Goal: Transaction & Acquisition: Purchase product/service

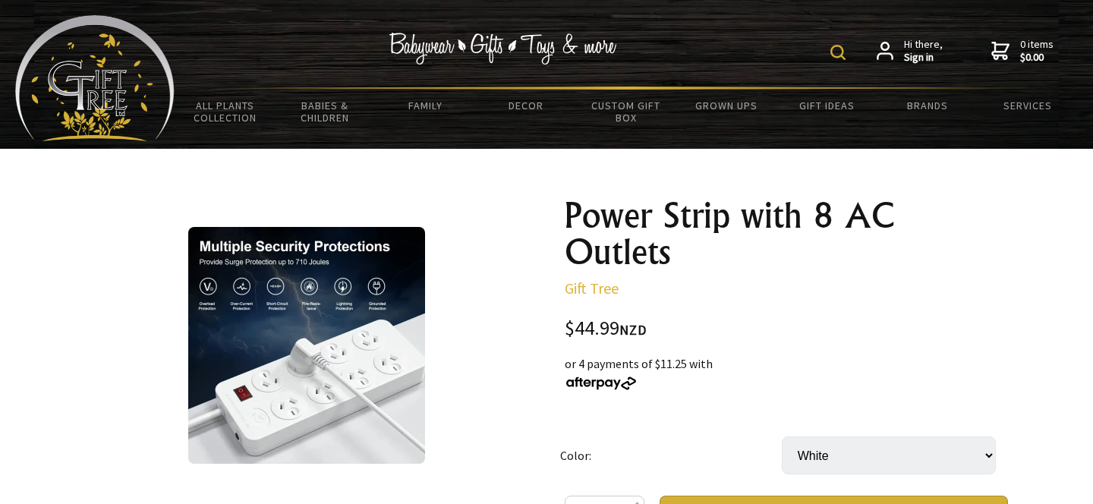
click at [840, 50] on img at bounding box center [837, 52] width 15 height 15
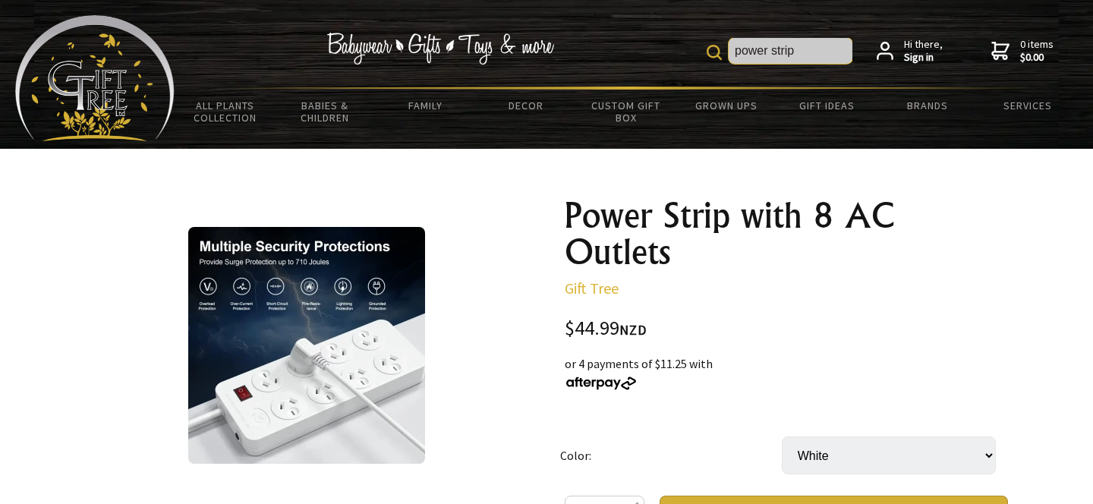
type input "power strip"
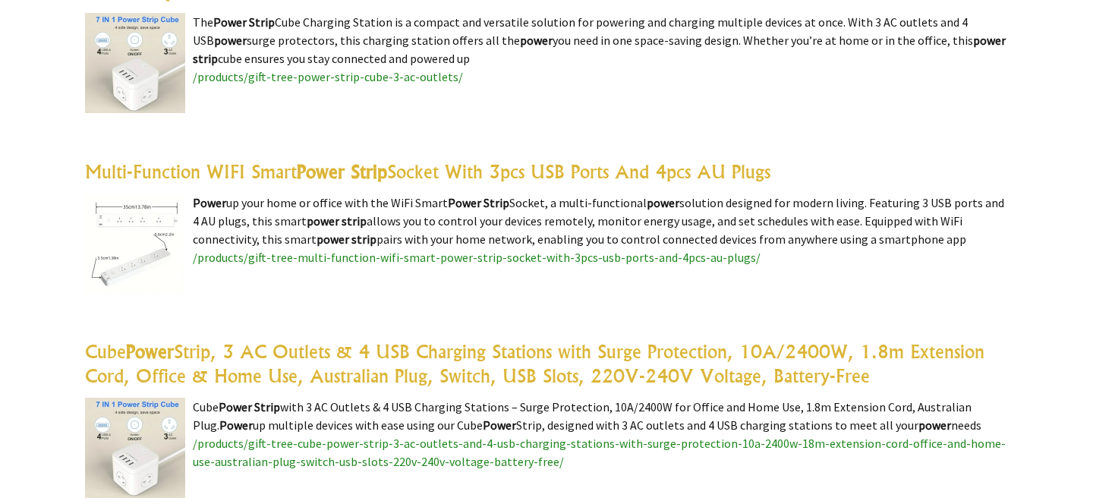
scroll to position [1576, 0]
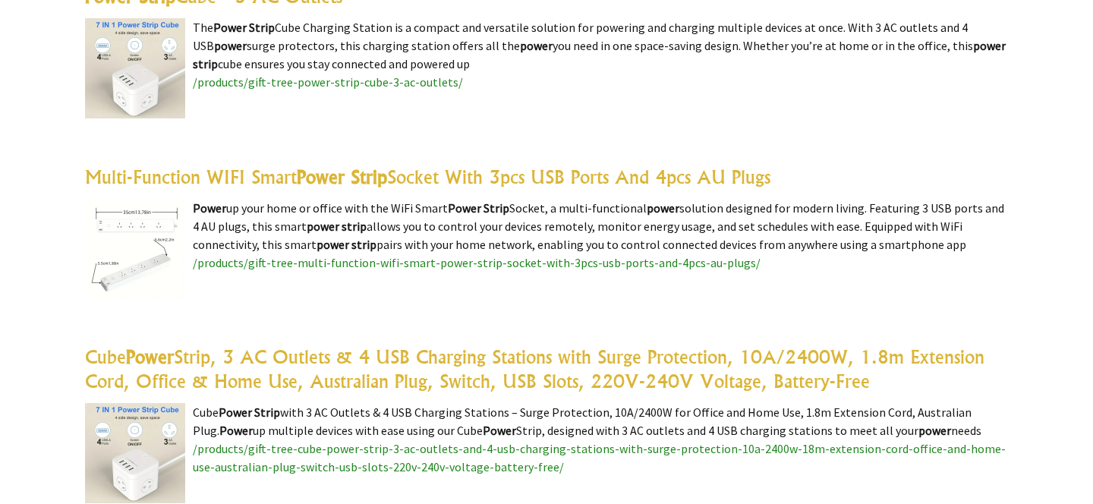
click at [568, 177] on link "Multi-Function WIFI Smart Power Strip Socket With 3pcs USB Ports And 4pcs AU Pl…" at bounding box center [427, 176] width 685 height 23
